Goal: Task Accomplishment & Management: Manage account settings

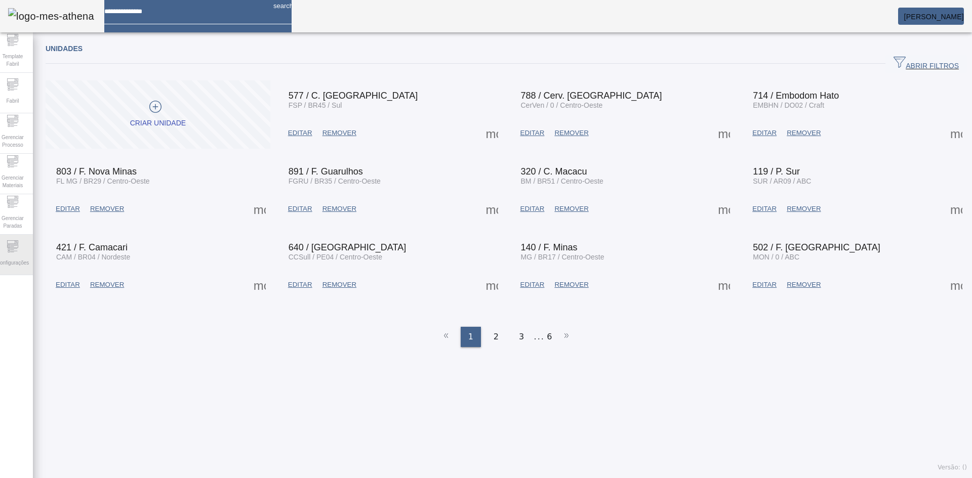
click at [24, 262] on span "Configurações" at bounding box center [12, 263] width 38 height 14
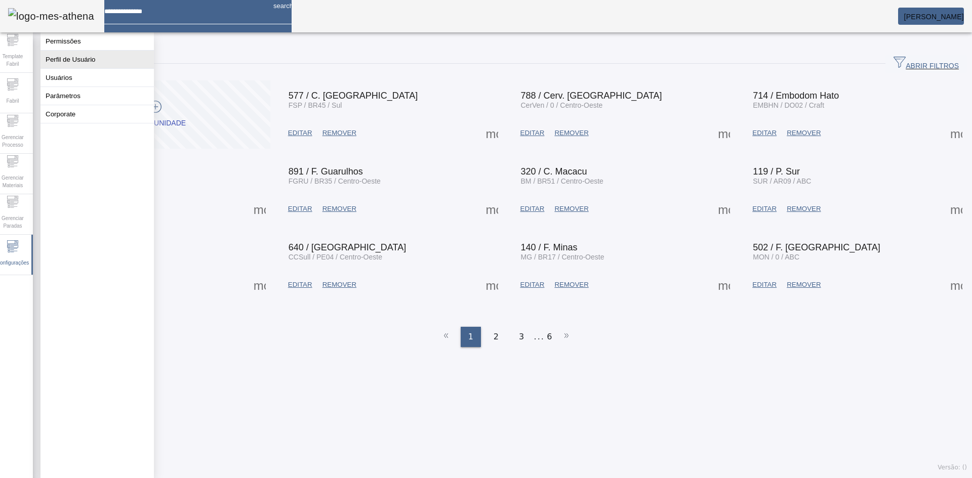
click at [79, 67] on button "Perfil de Usuário" at bounding box center [96, 60] width 113 height 18
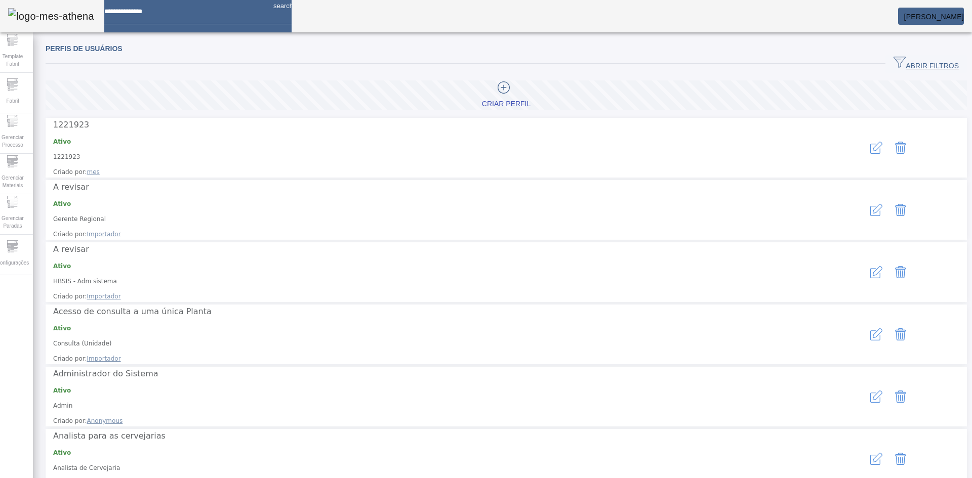
click at [956, 12] on mat-card "[PERSON_NAME]" at bounding box center [931, 16] width 66 height 17
click at [964, 16] on em at bounding box center [964, 17] width 0 height 8
click at [873, 391] on icon "button" at bounding box center [878, 396] width 10 height 10
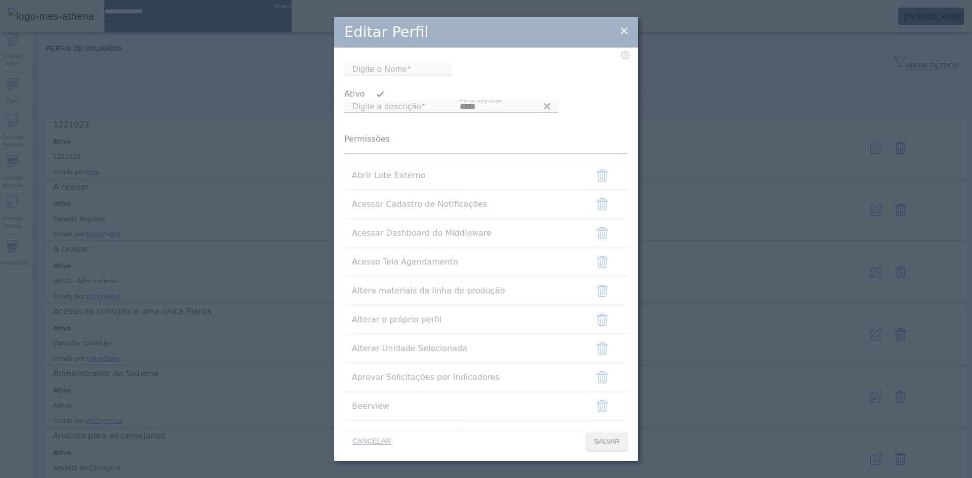
type input "*****"
type input "**********"
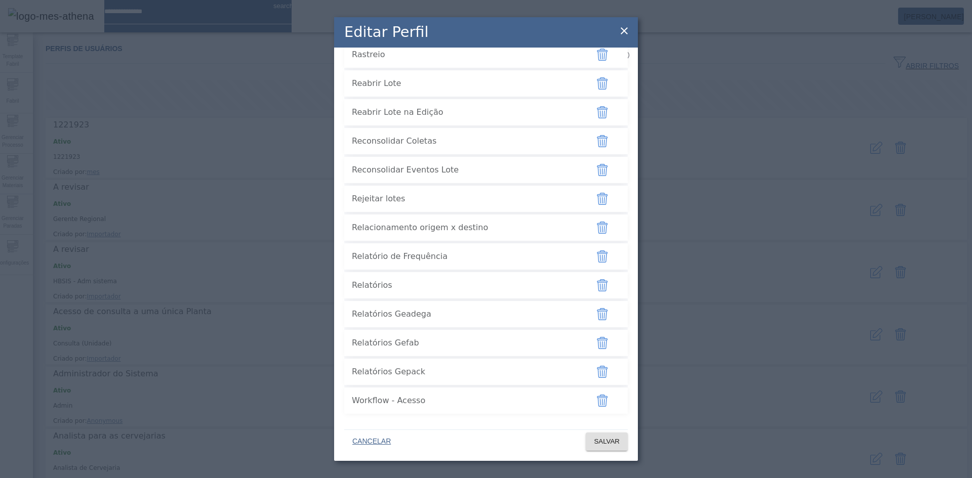
scroll to position [2677, 0]
click at [621, 34] on icon at bounding box center [624, 31] width 12 height 12
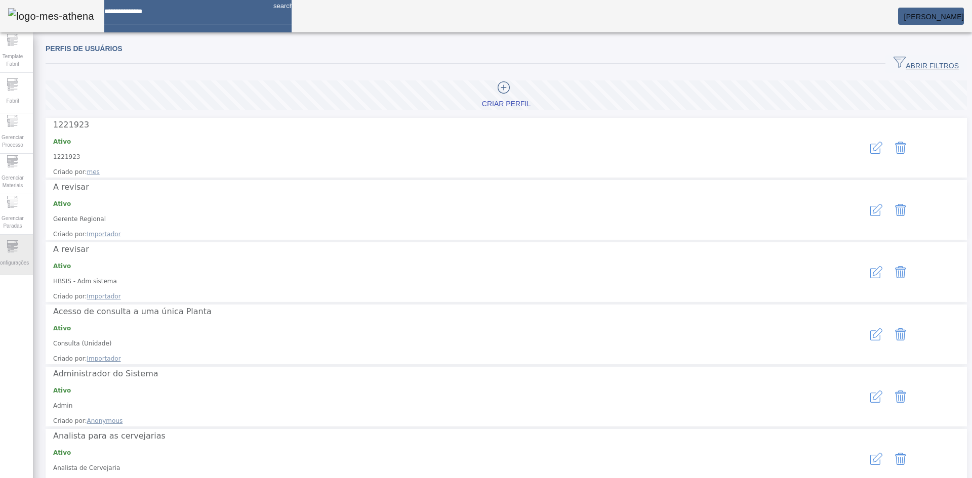
click at [27, 253] on div "Configurações" at bounding box center [12, 255] width 40 height 40
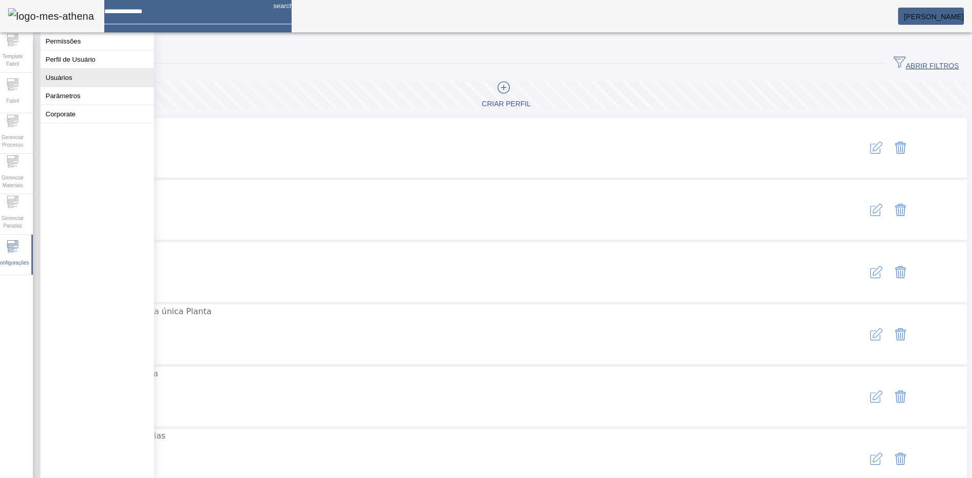
click at [76, 87] on button "Usuários" at bounding box center [96, 78] width 113 height 18
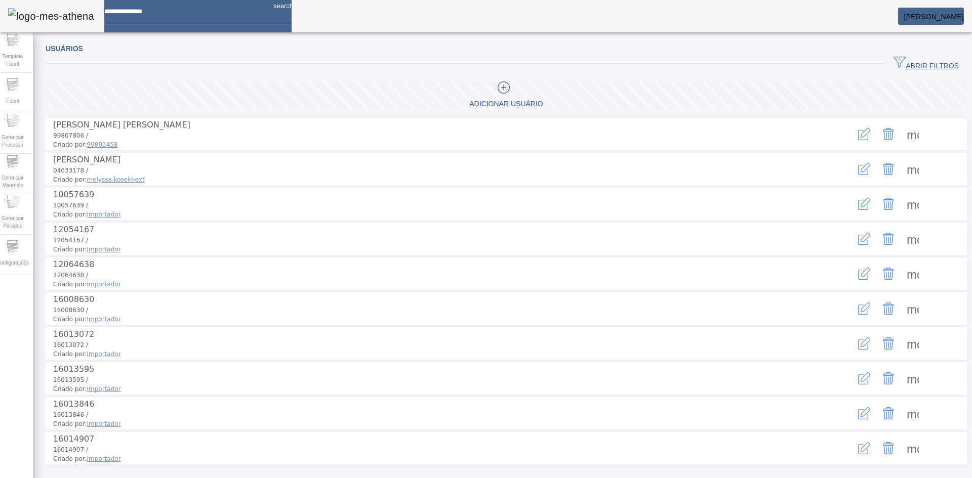
click at [928, 60] on span "ABRIR FILTROS" at bounding box center [926, 63] width 65 height 15
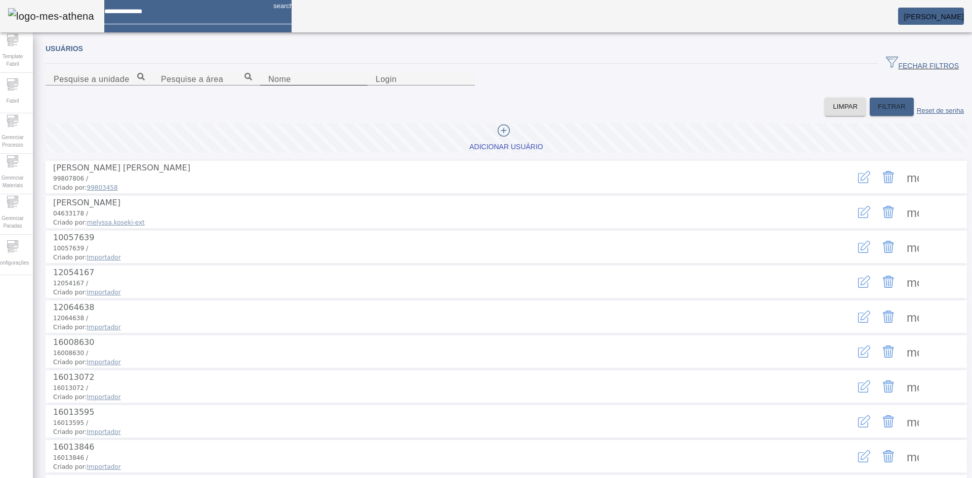
click at [268, 86] on input "Nome" at bounding box center [313, 79] width 91 height 12
type input "*******"
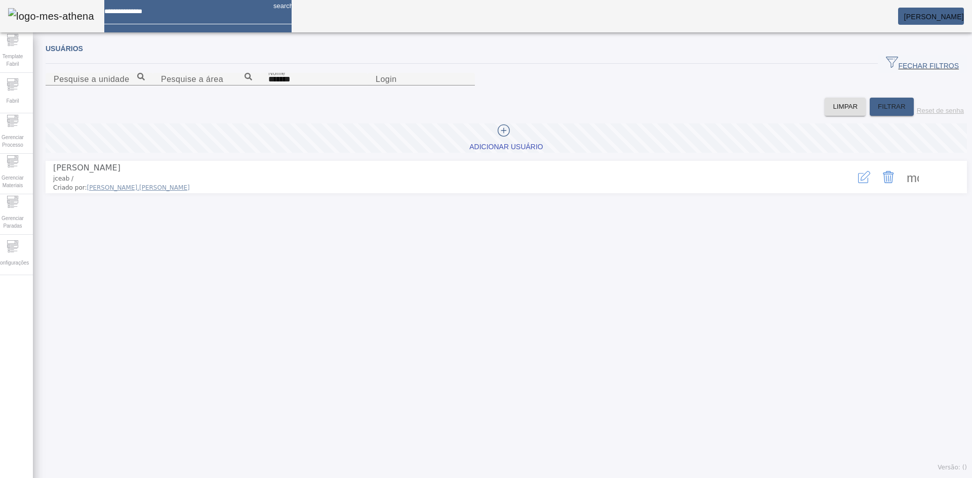
click at [858, 183] on icon "button" at bounding box center [864, 177] width 12 height 12
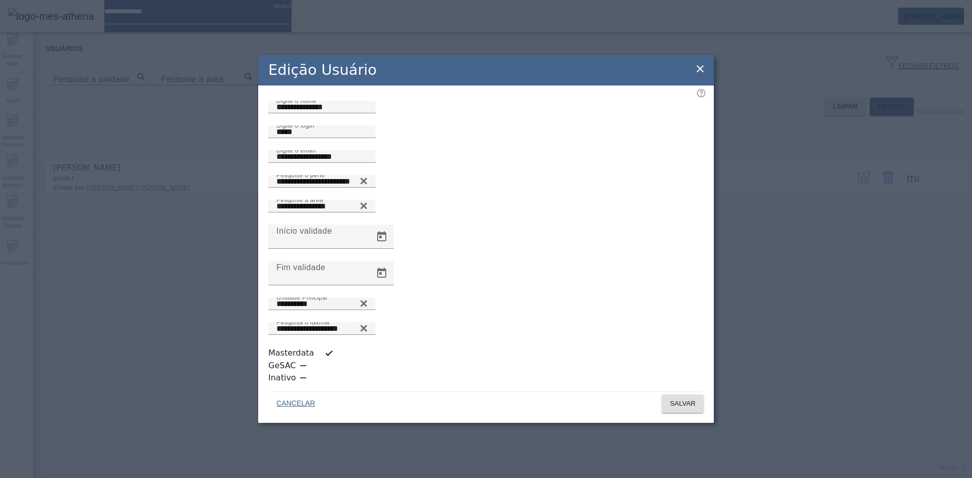
click at [699, 75] on icon at bounding box center [700, 69] width 12 height 12
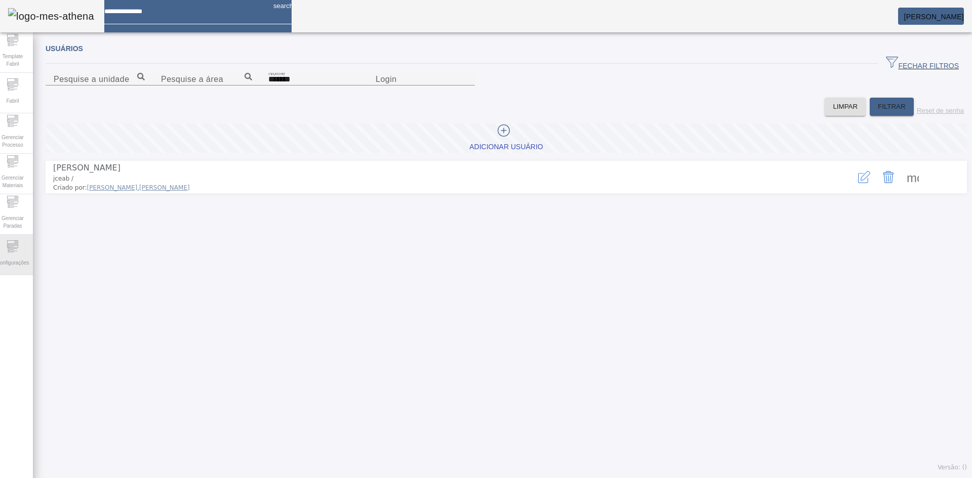
click at [25, 249] on div "Configurações" at bounding box center [12, 255] width 40 height 40
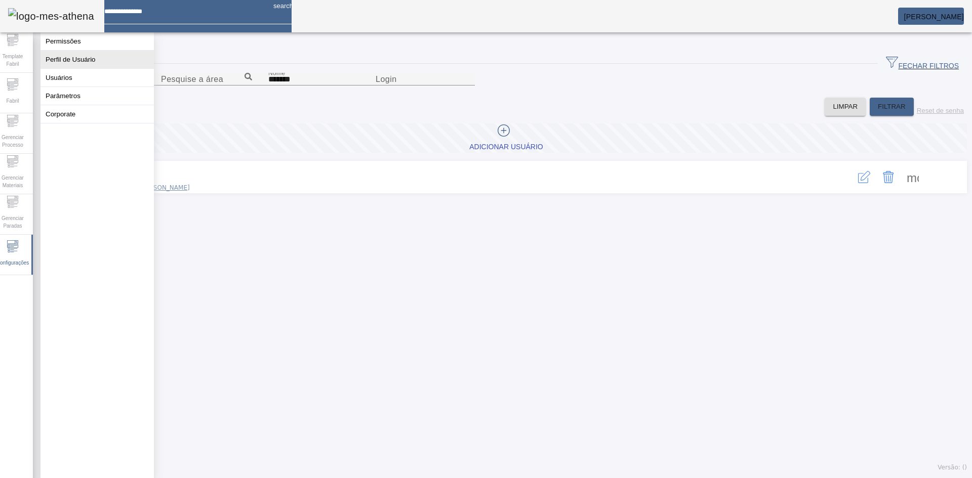
click at [90, 66] on button "Perfil de Usuário" at bounding box center [96, 60] width 113 height 18
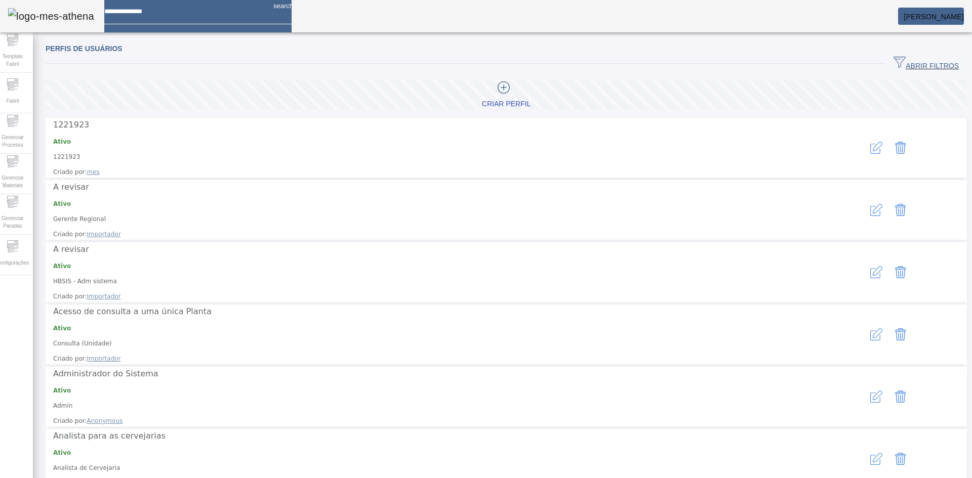
click at [870, 391] on icon "button" at bounding box center [876, 397] width 12 height 12
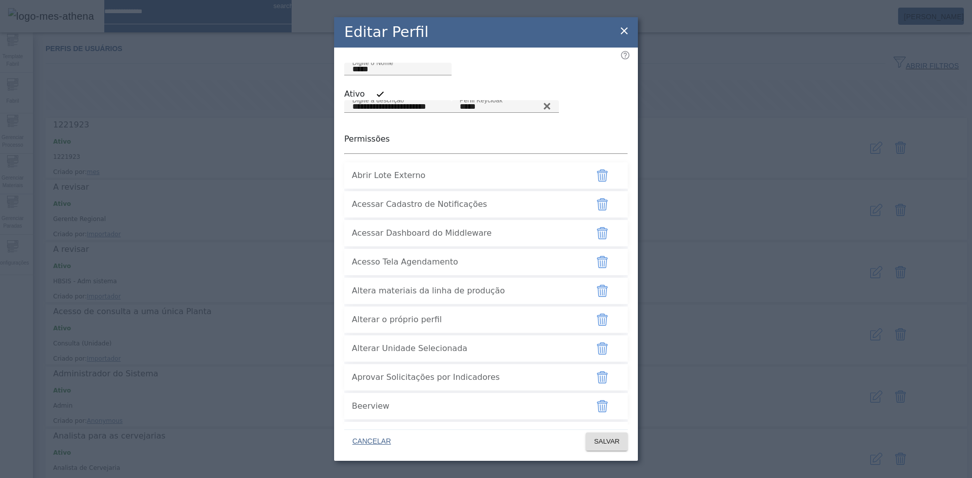
drag, startPoint x: 387, startPoint y: 281, endPoint x: 492, endPoint y: 283, distance: 104.8
click at [492, 239] on span "Acessar Dashboard do Middleware" at bounding box center [466, 233] width 228 height 12
click at [626, 35] on icon at bounding box center [624, 31] width 12 height 12
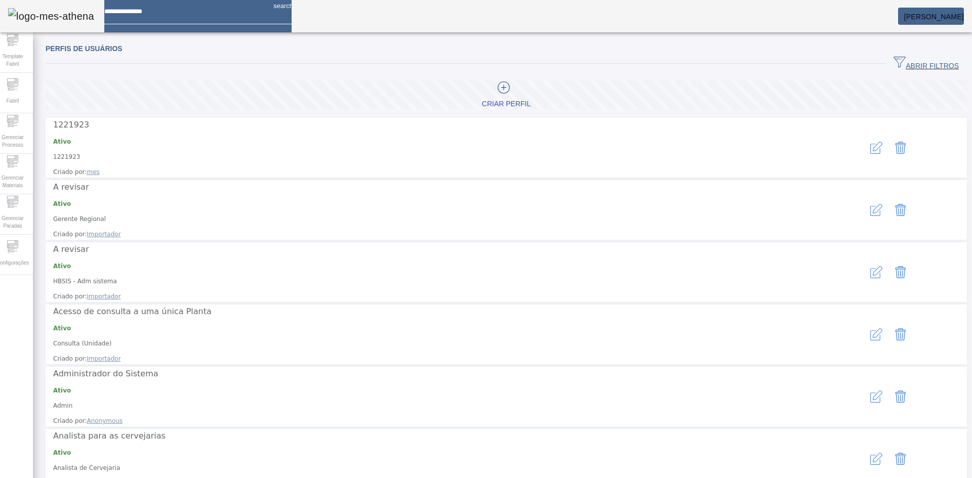
click at [929, 19] on span "[PERSON_NAME]" at bounding box center [934, 17] width 60 height 8
